Goal: Task Accomplishment & Management: Manage account settings

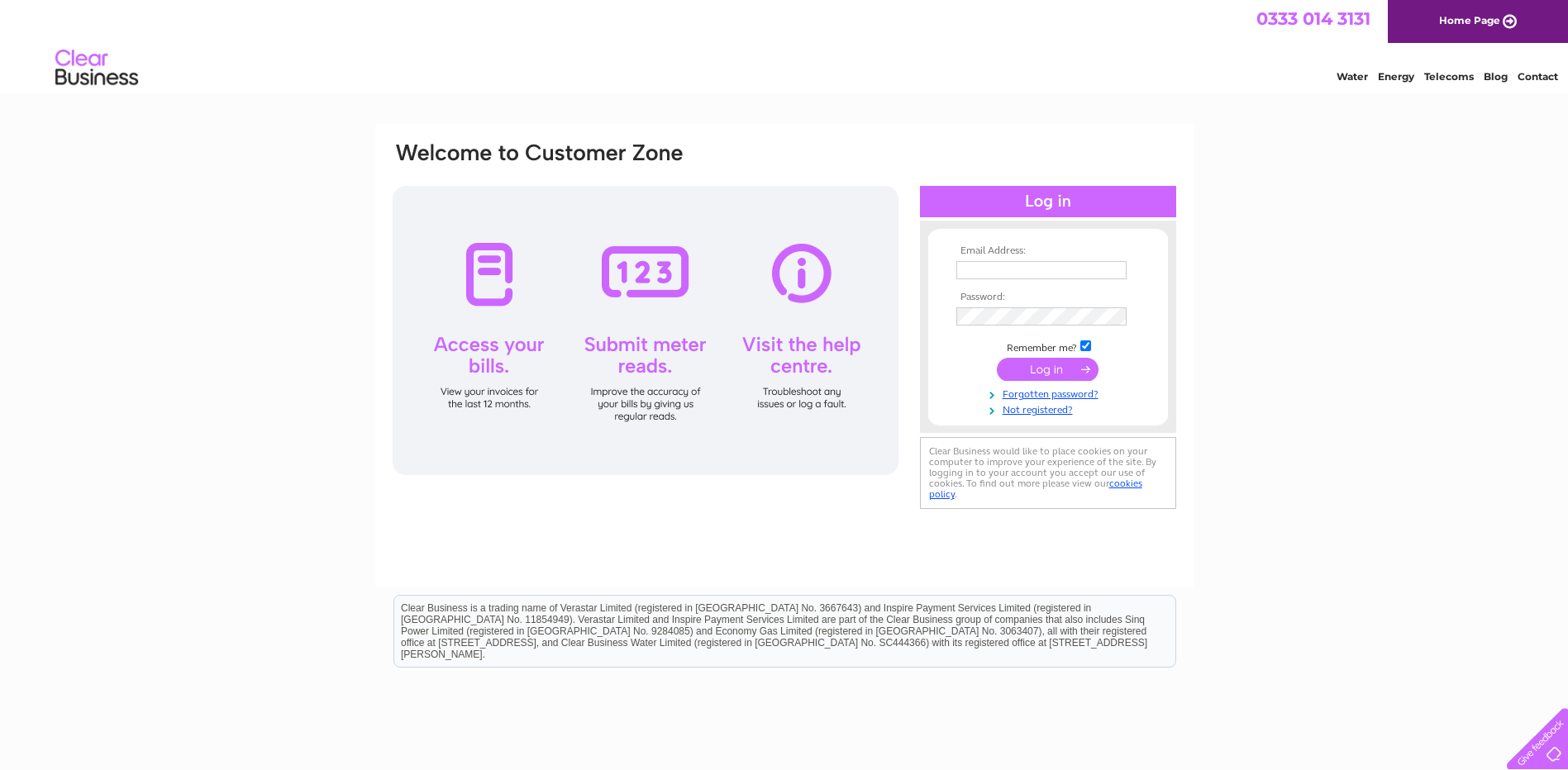
type input "adminscotland@scaleaq.com"
click at [1053, 364] on input "submit" at bounding box center [1048, 369] width 102 height 24
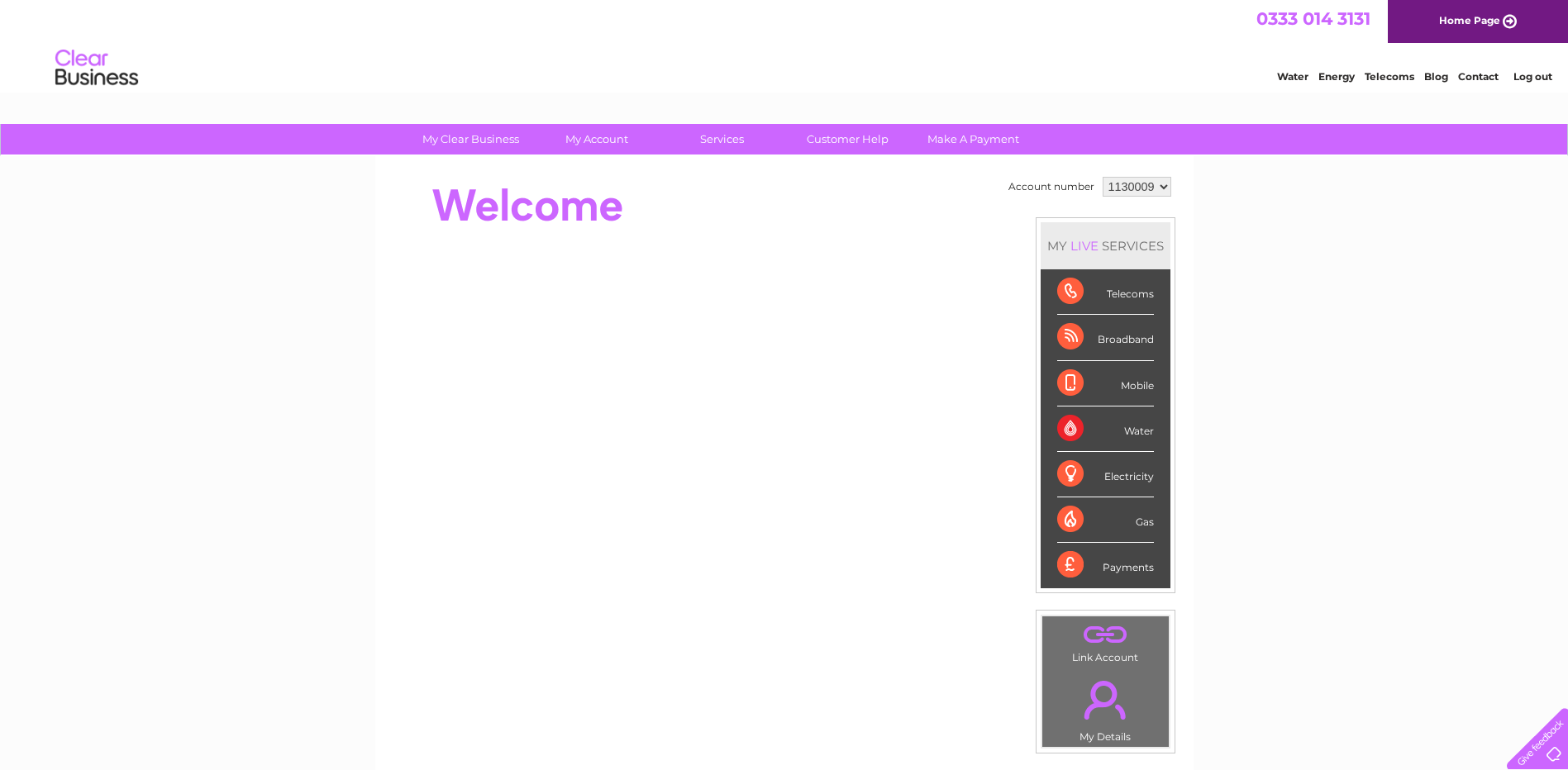
click at [1063, 429] on div "Water" at bounding box center [1105, 429] width 97 height 45
click at [1139, 428] on div "Water" at bounding box center [1105, 429] width 97 height 45
click at [1527, 76] on link "Log out" at bounding box center [1532, 75] width 39 height 12
